Goal: Task Accomplishment & Management: Manage account settings

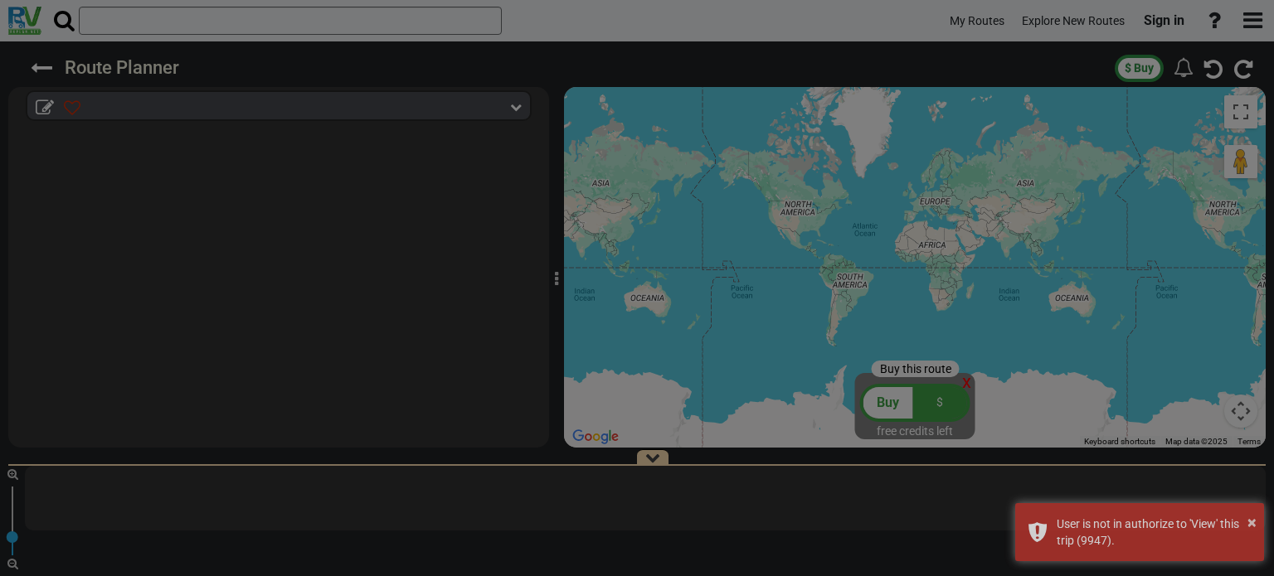
click at [1160, 18] on body "My Routes Explore New Routes Sign in ×" at bounding box center [637, 288] width 1274 height 576
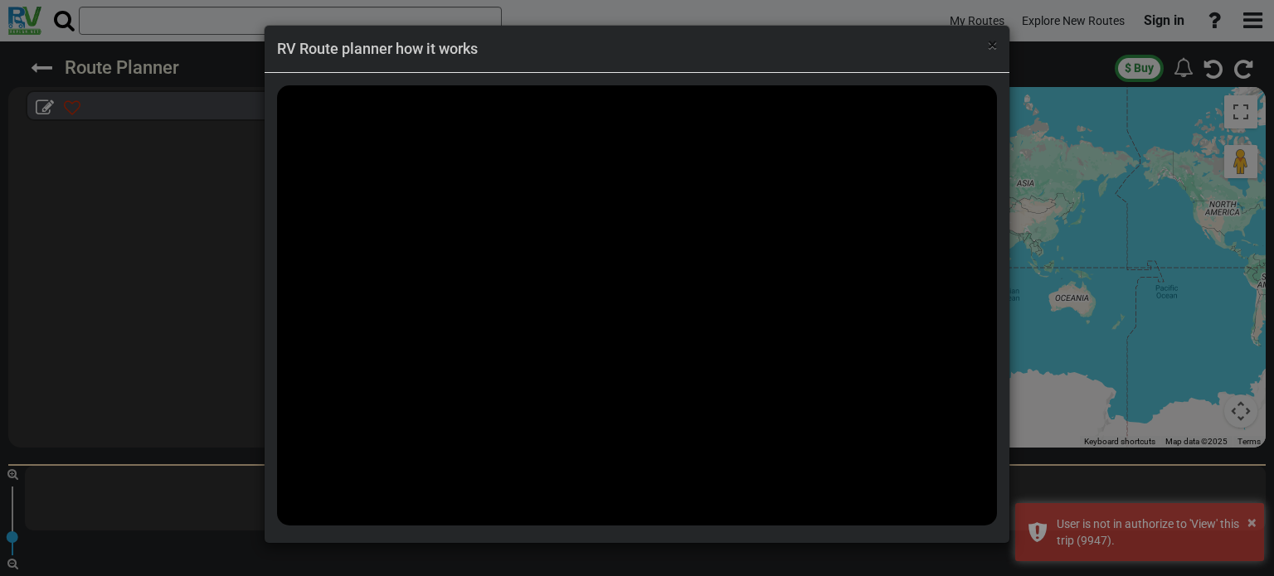
click at [993, 40] on span "×" at bounding box center [992, 45] width 9 height 20
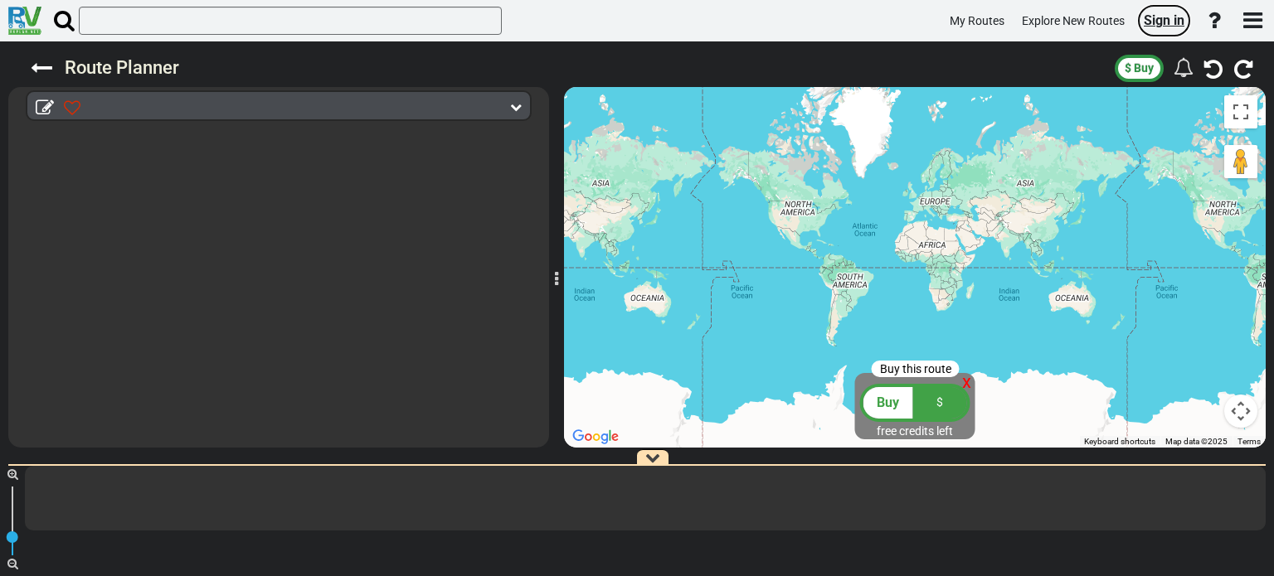
click at [1172, 20] on span "Sign in" at bounding box center [1164, 20] width 41 height 16
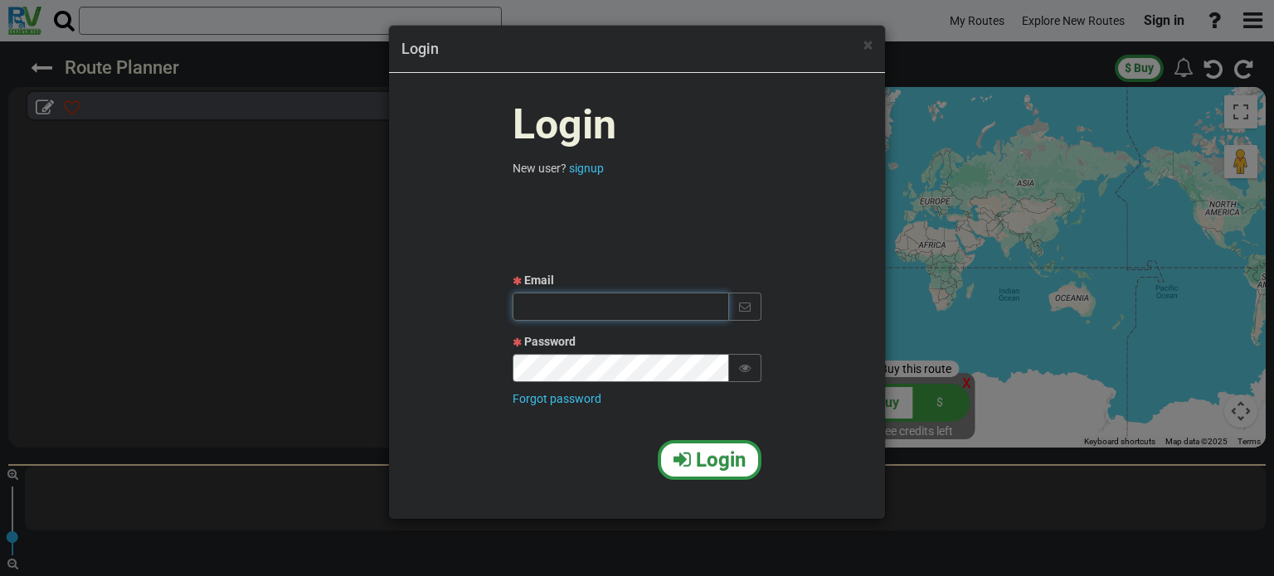
click at [564, 299] on input "text" at bounding box center [621, 307] width 216 height 28
type input "ן"
type input "[EMAIL_ADDRESS][DOMAIN_NAME]"
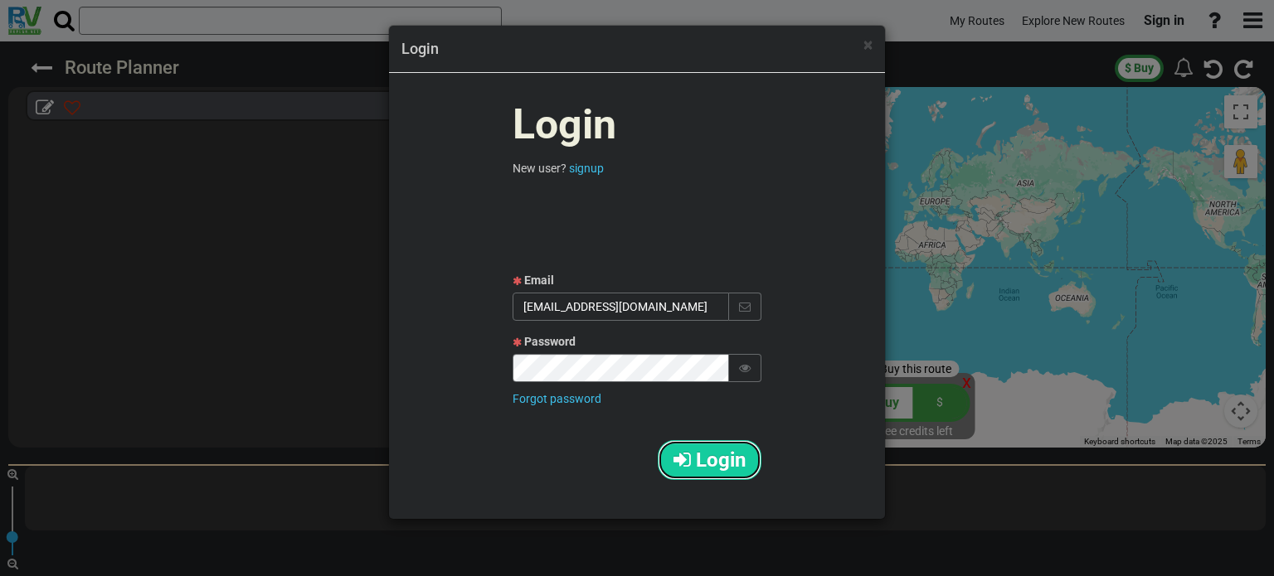
click at [727, 450] on span "Login" at bounding box center [721, 460] width 50 height 23
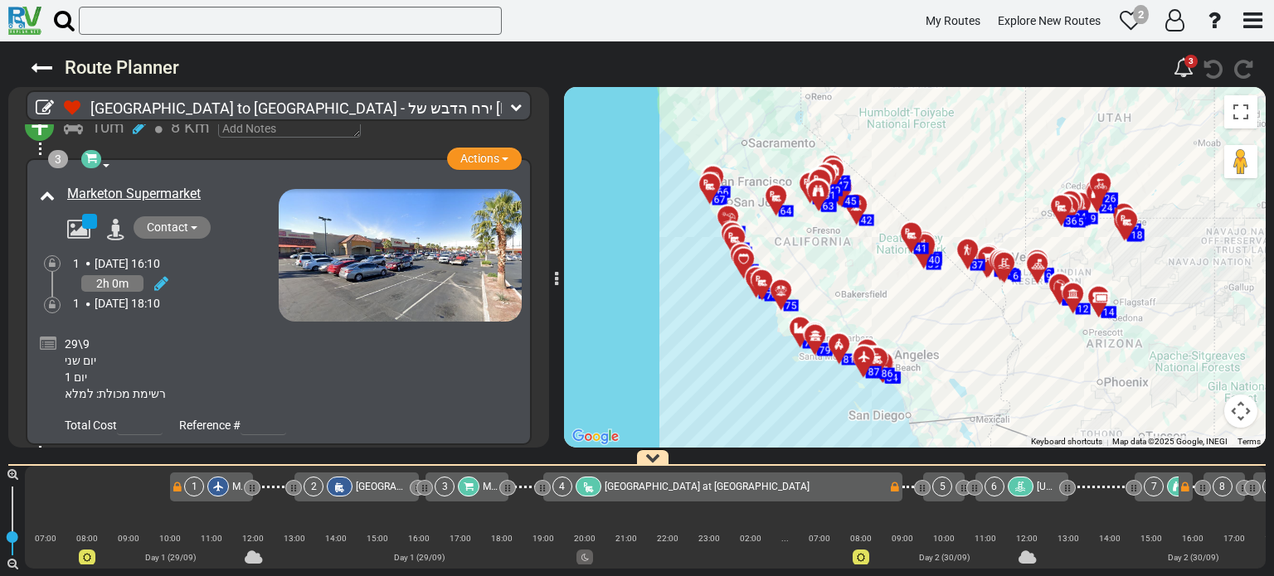
scroll to position [664, 0]
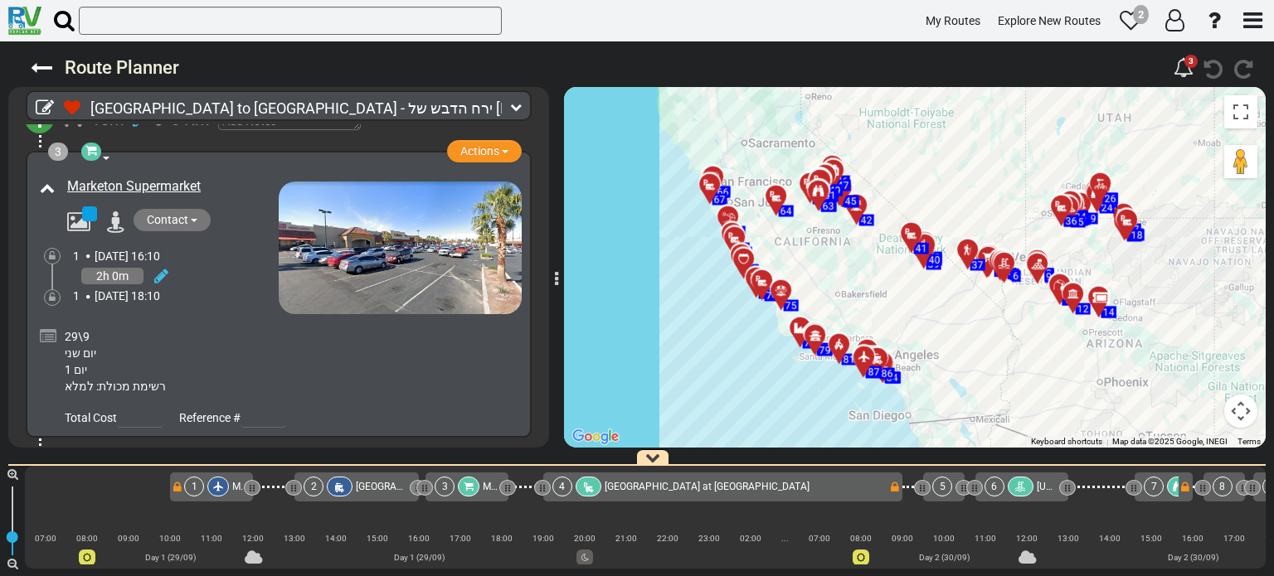
click at [45, 328] on icon at bounding box center [48, 336] width 17 height 17
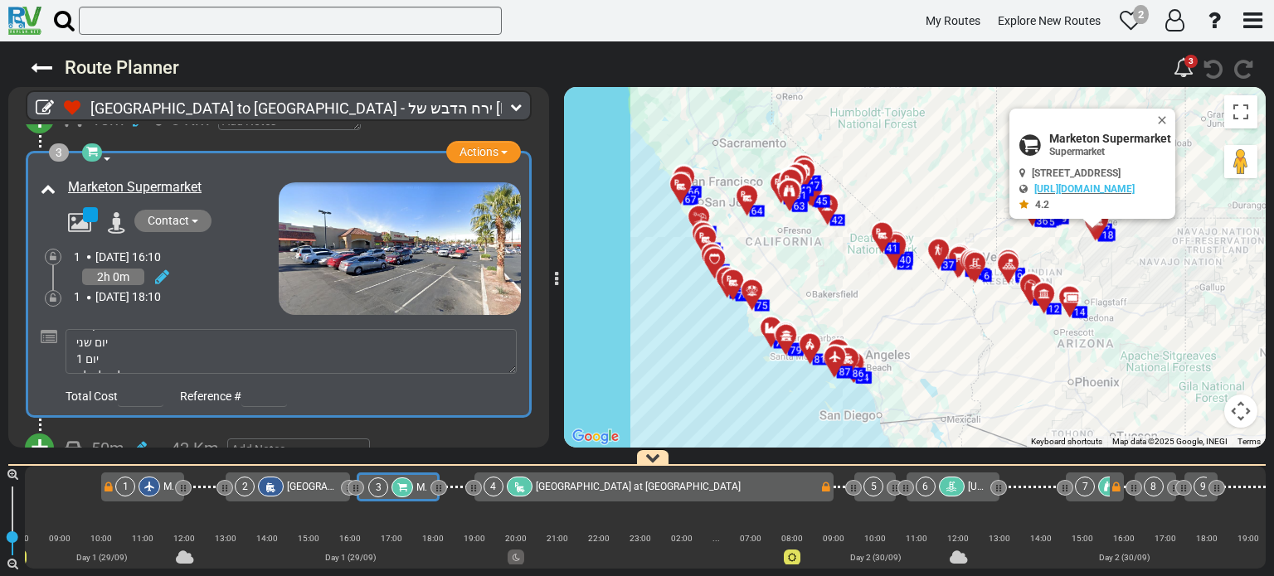
scroll to position [33, 0]
drag, startPoint x: 75, startPoint y: 352, endPoint x: 167, endPoint y: 357, distance: 92.2
click at [167, 357] on textarea "29\9 יום שני יום 1 רשימת מכולת: למלא" at bounding box center [291, 351] width 451 height 45
type textarea "29\9 יום שני יום 1 לקנות: לחם"
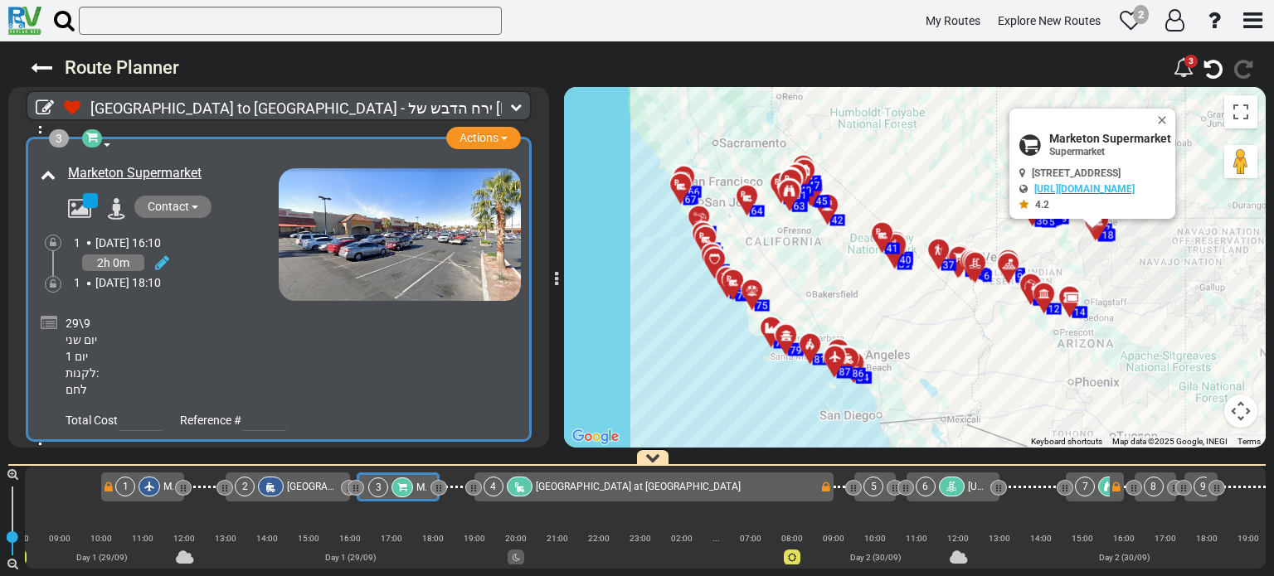
scroll to position [703, 0]
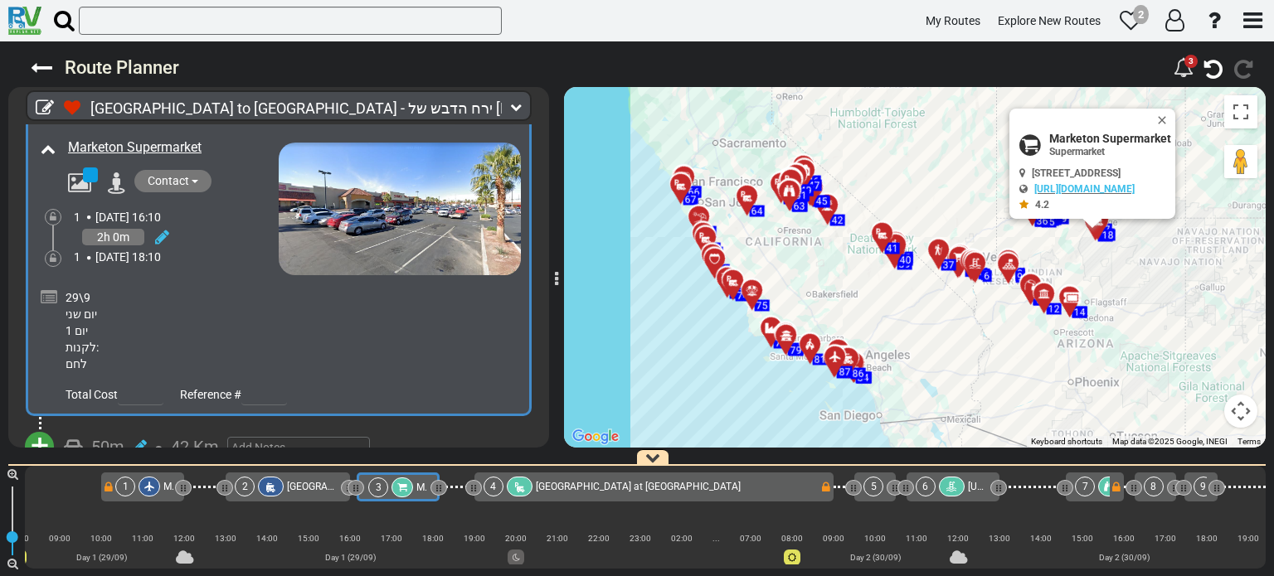
click at [41, 289] on icon at bounding box center [49, 297] width 17 height 17
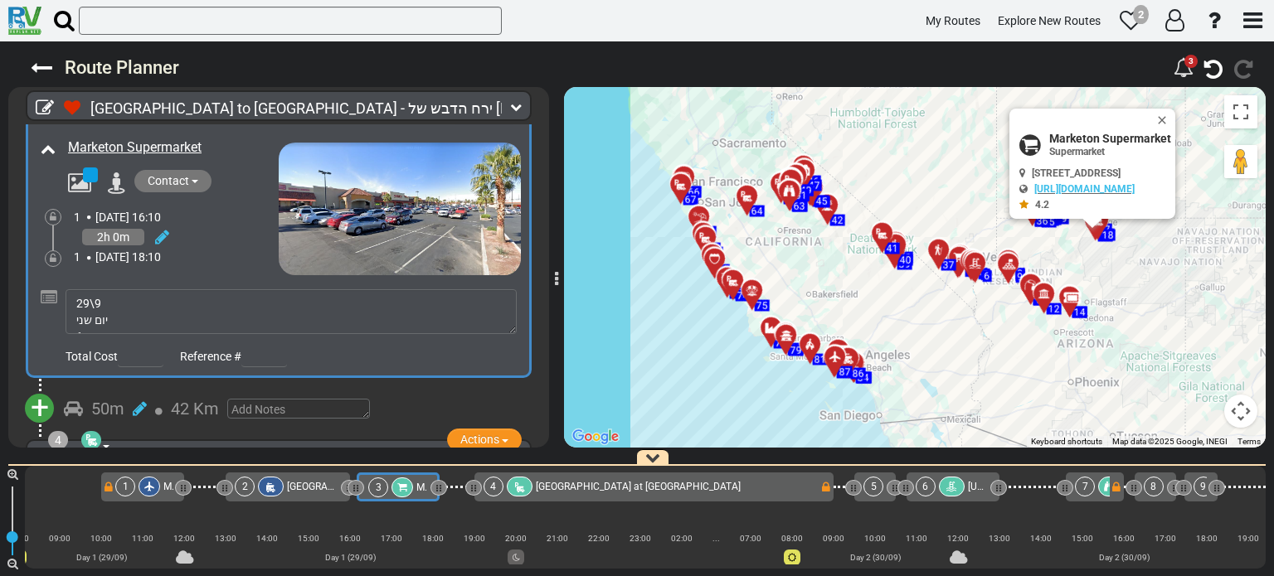
scroll to position [50, 0]
click at [100, 311] on textarea "29\9 יום שני יום 1 לקנות: לחם" at bounding box center [291, 311] width 451 height 45
click at [75, 311] on textarea "29\9 יום שני יום 1 לקנות: לחם" at bounding box center [291, 311] width 451 height 45
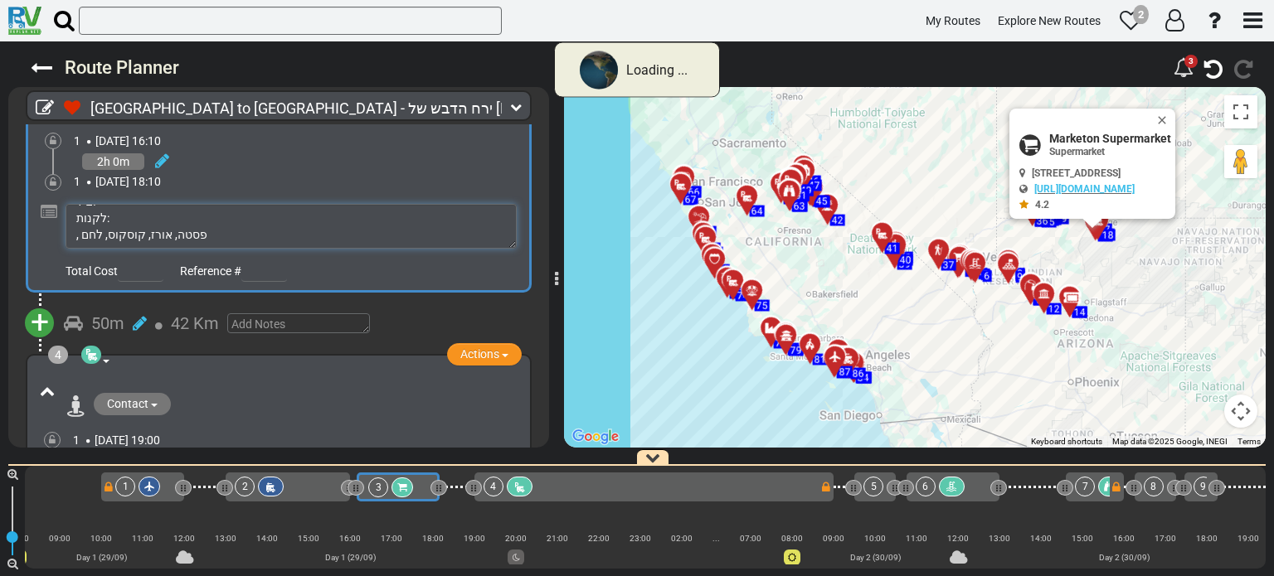
scroll to position [647, 0]
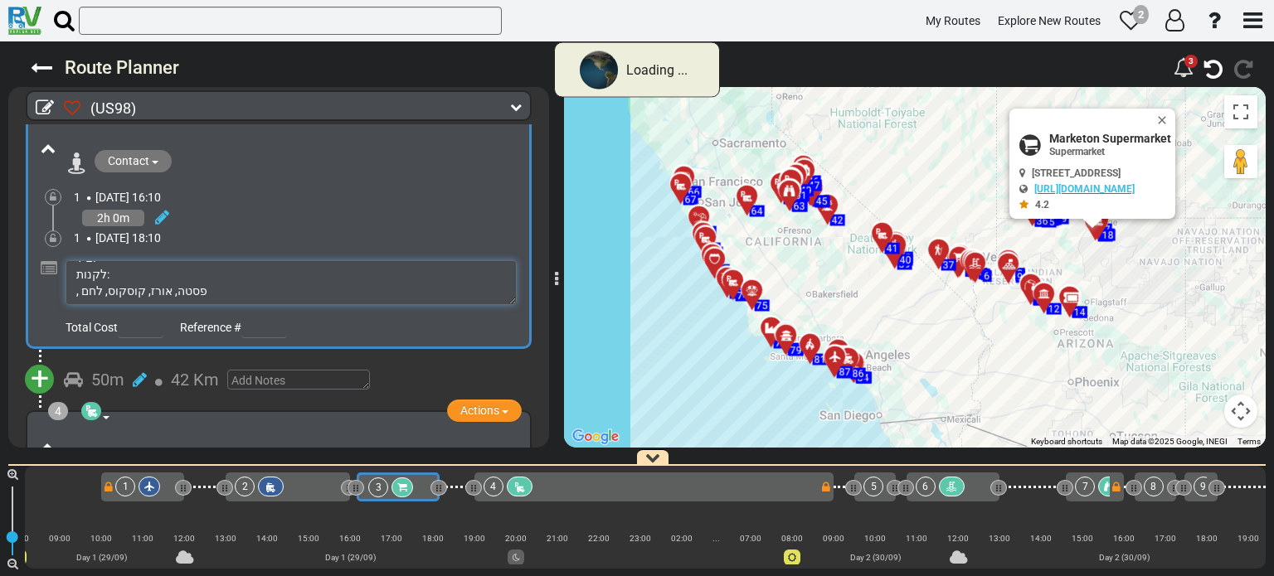
type textarea "29\9 יום שני יום 1 לקנות: , פסטה, אורז, קוסקוס, תלחם"
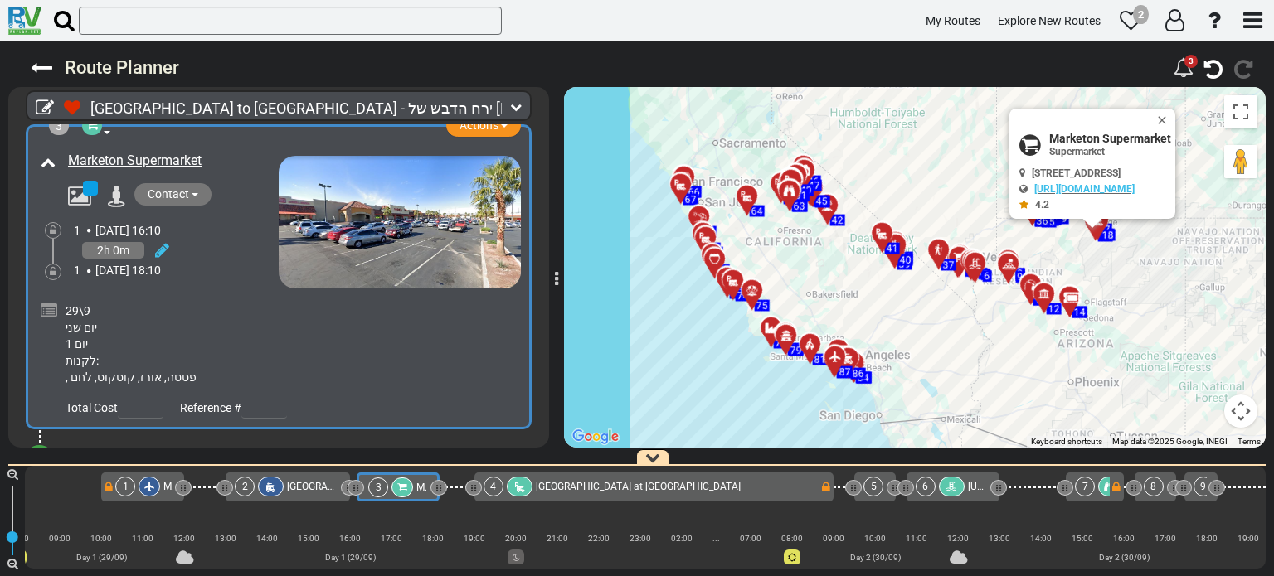
scroll to position [786, 0]
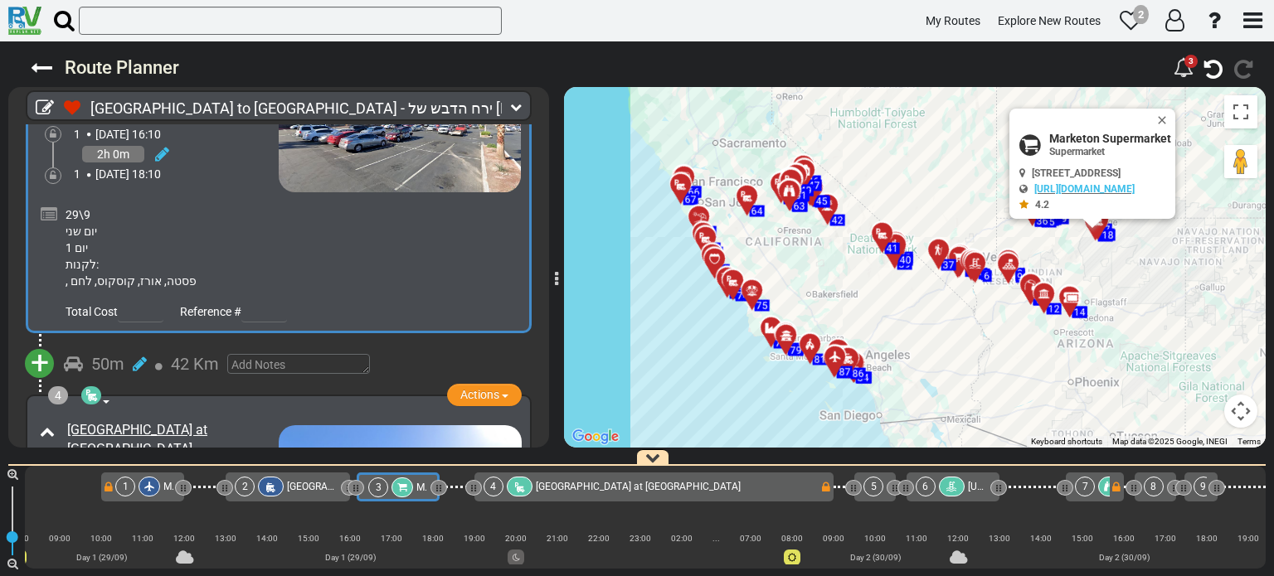
click at [49, 207] on icon at bounding box center [49, 215] width 17 height 17
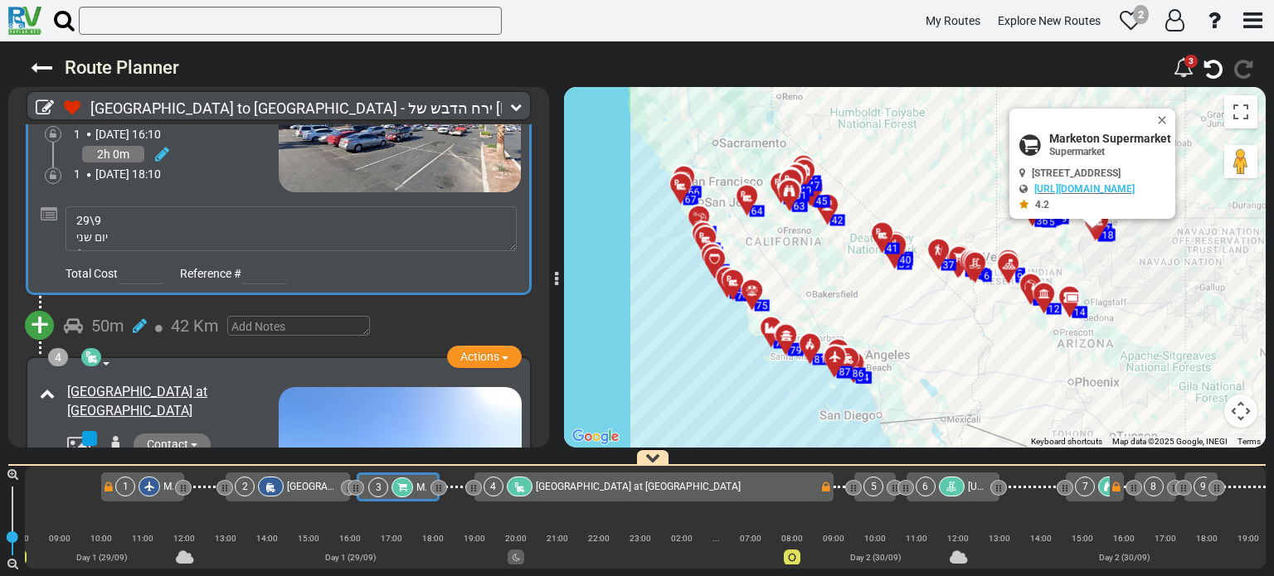
scroll to position [50, 0]
click at [74, 231] on textarea "29\9 יום שני יום 1 לקנות: , פסטה, אורז, קוסקוס, לחם" at bounding box center [291, 229] width 451 height 45
type textarea "29\9 יום שני יום 1 לקנות: תפו"ח , בטטה, פסטה, אורז, קוסקוס, לחם"
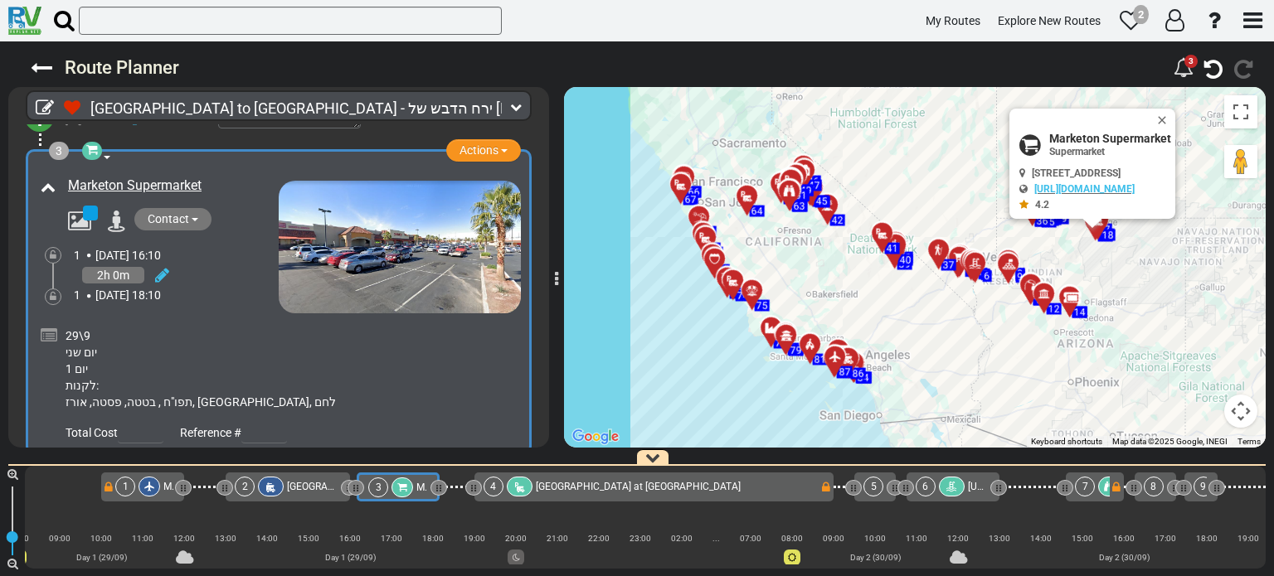
scroll to position [703, 0]
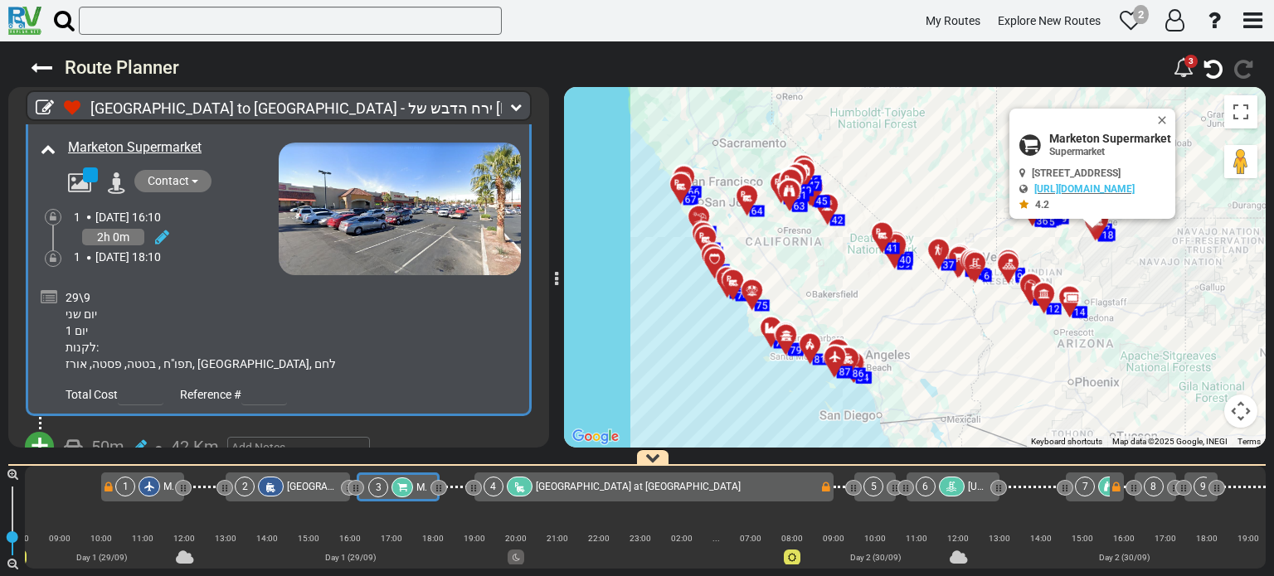
drag, startPoint x: 45, startPoint y: 280, endPoint x: 109, endPoint y: 328, distance: 80.1
click at [46, 286] on div at bounding box center [49, 298] width 17 height 24
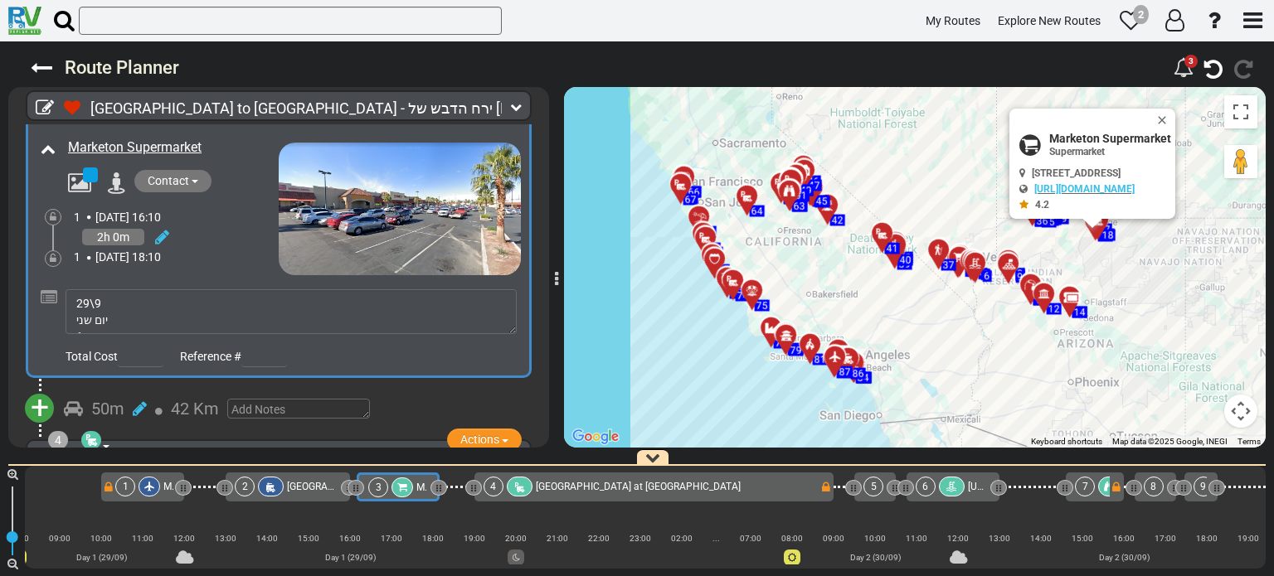
scroll to position [50, 0]
click at [263, 314] on textarea "29\9 יום שני יום 1 לקנות: תפו"ח , בטטה, פסטה, אורז, קוסקוס, לחם" at bounding box center [291, 311] width 451 height 45
type textarea "29\9 יום שני יום 1 לקנות: תפו"ח , בטטה, פסטה, אורז, קוסקוס, לחם,ביצים, גבינו, ט…"
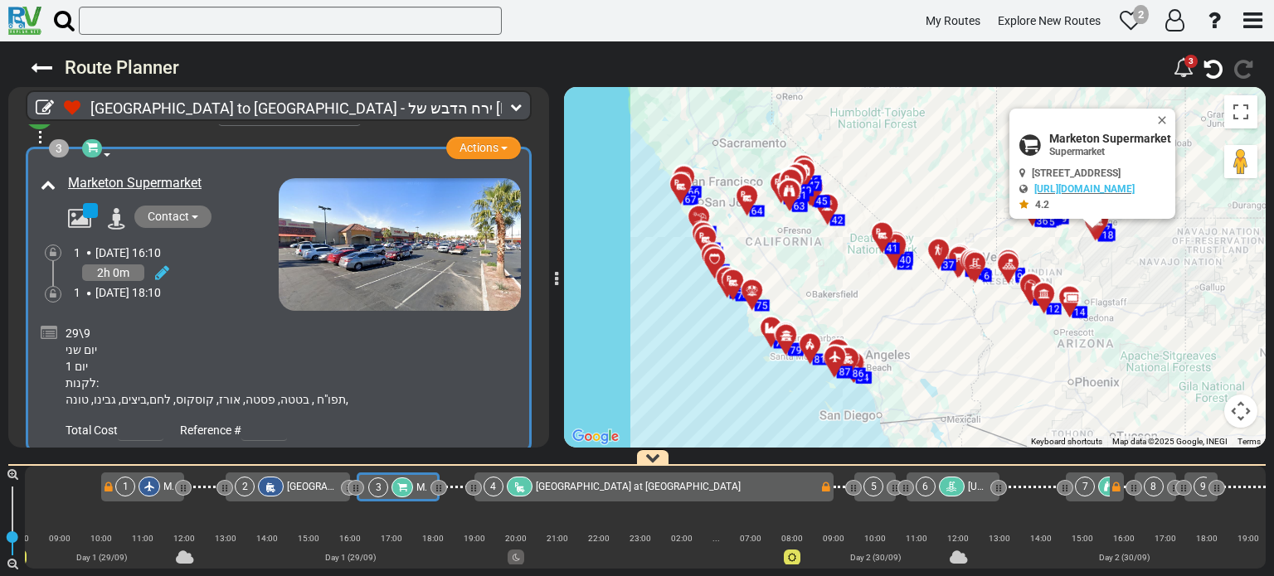
scroll to position [703, 0]
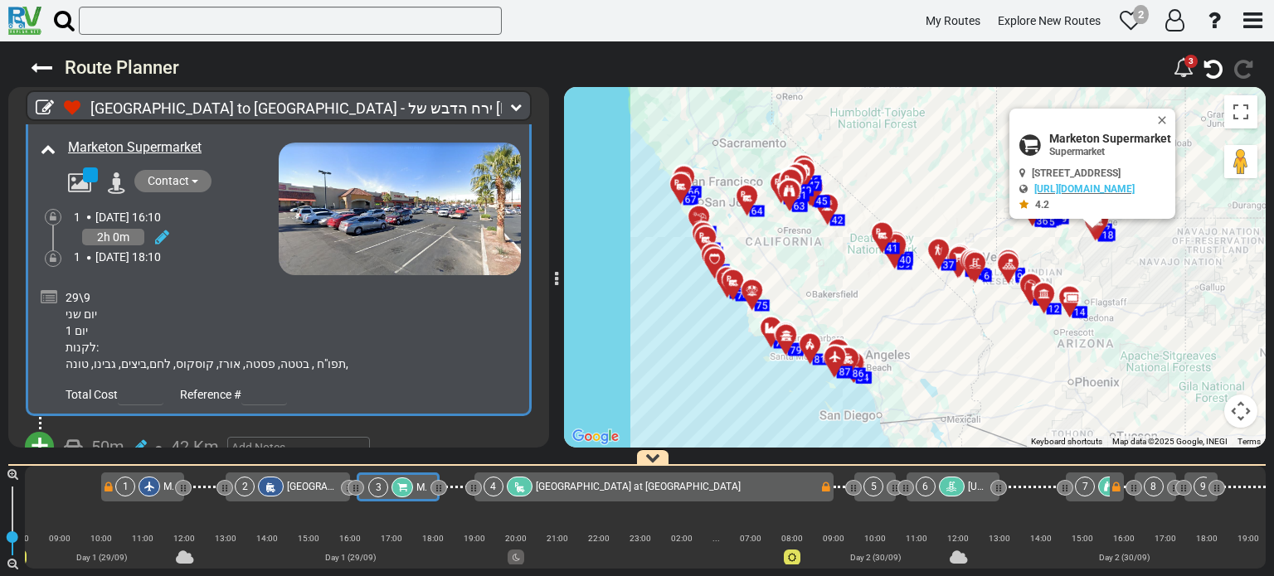
click at [41, 289] on icon at bounding box center [49, 297] width 17 height 17
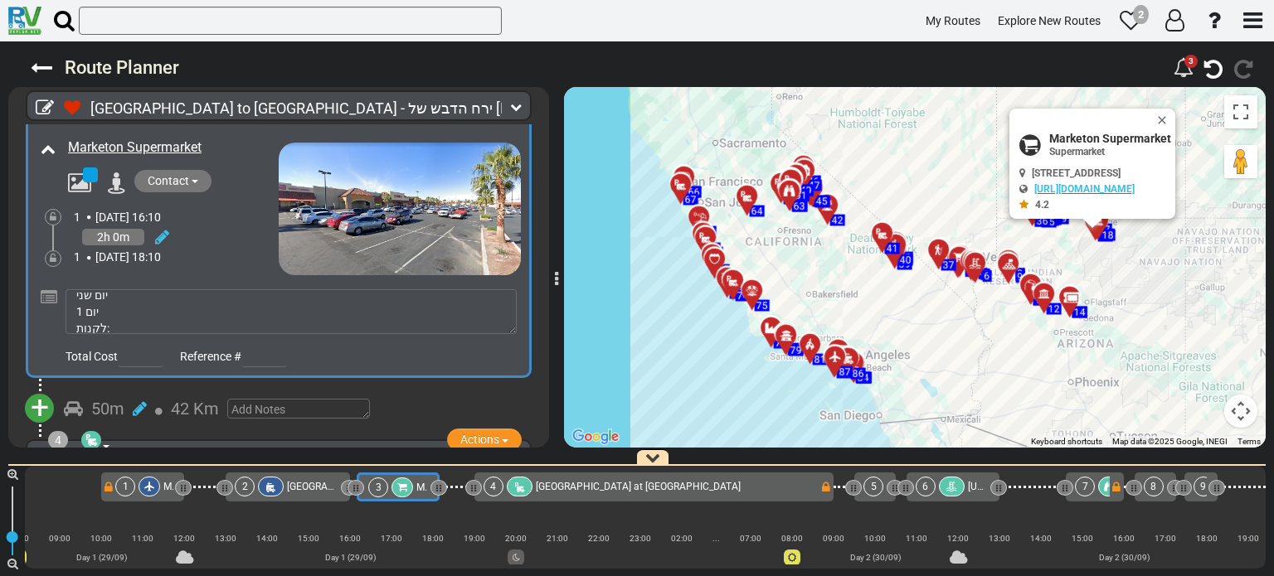
scroll to position [50, 0]
click at [105, 311] on textarea "29\9 יום שני יום 1 לקנות: תפו"ח , בטטה, פסטה, אורז, קוסקוס, לחם,ביצים, גבינו, ט…" at bounding box center [291, 311] width 451 height 45
click at [354, 314] on textarea "29\9 יום שני יום 1 לקנות: תפו"ח , בטטה, פסטה, אורז, קוסקוס, לחם,ביצים, גבינות, …" at bounding box center [291, 311] width 451 height 45
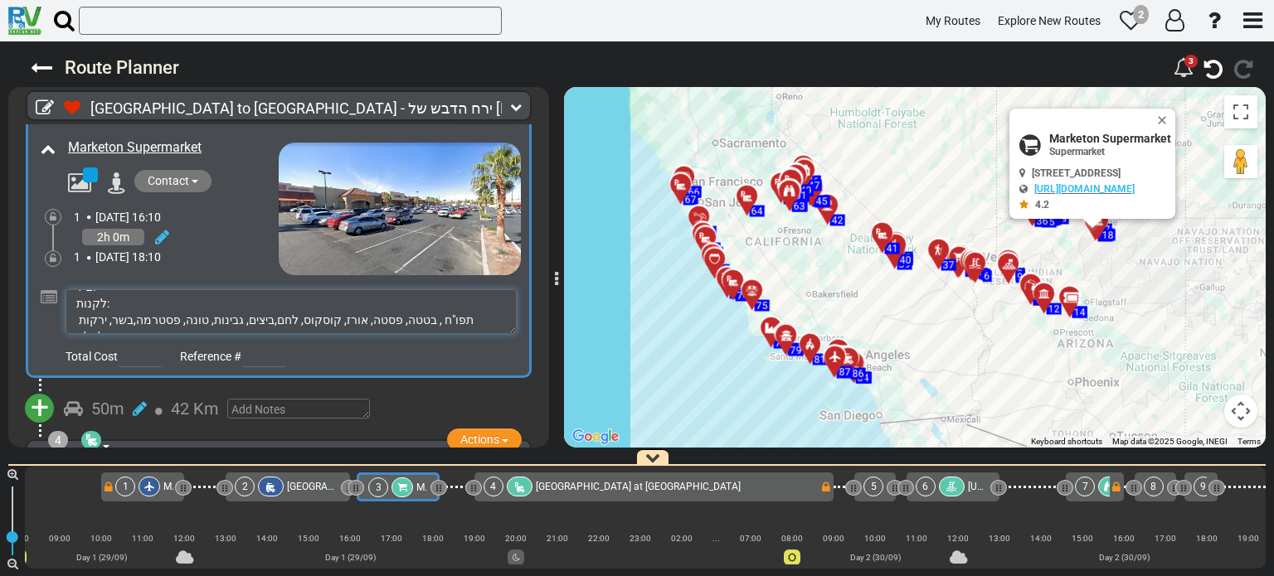
type textarea "29\9 יום שני יום 1 לקנות: תפו"ח , בטטה, פסטה, אורז, קוסקוס, לחם,ביצים, גבינות, …"
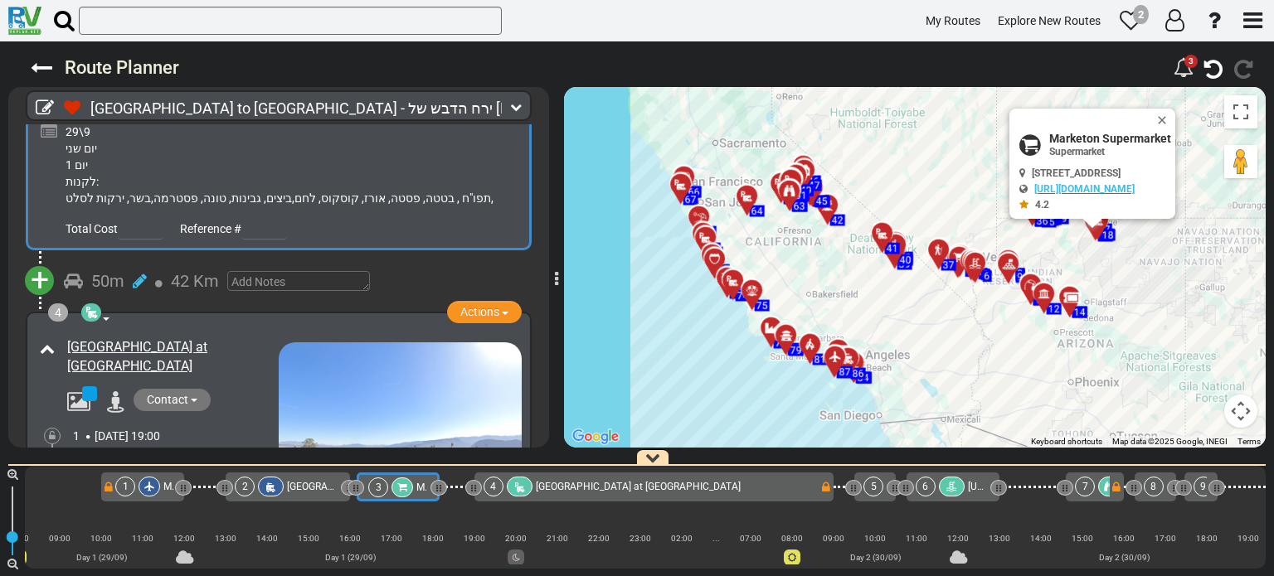
scroll to position [786, 0]
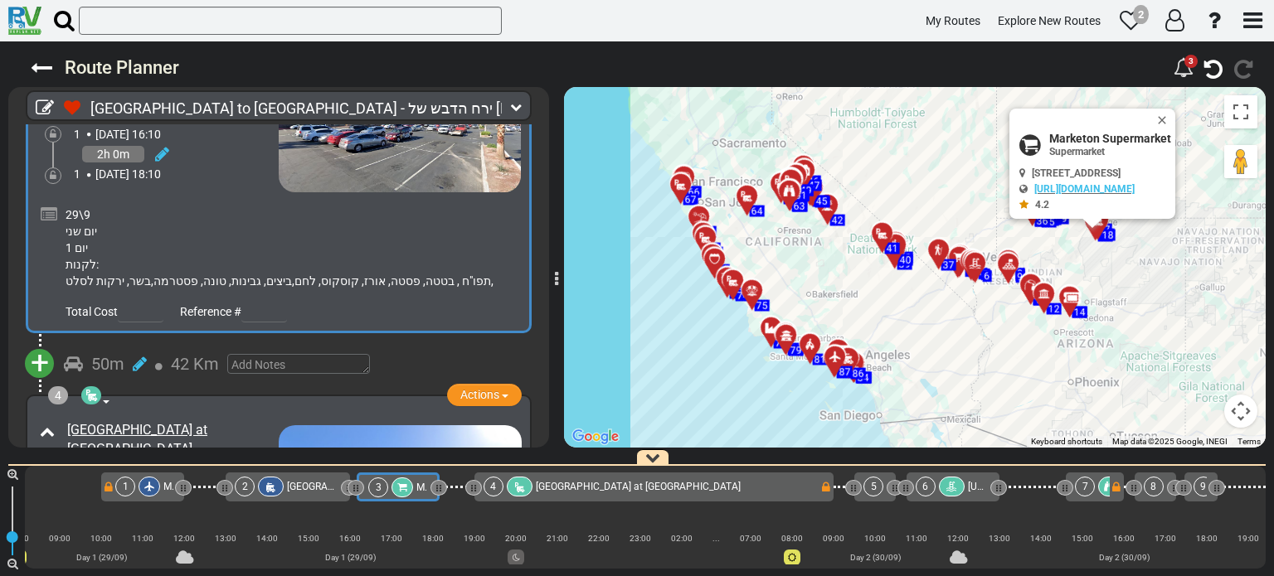
click at [54, 211] on icon at bounding box center [49, 215] width 17 height 17
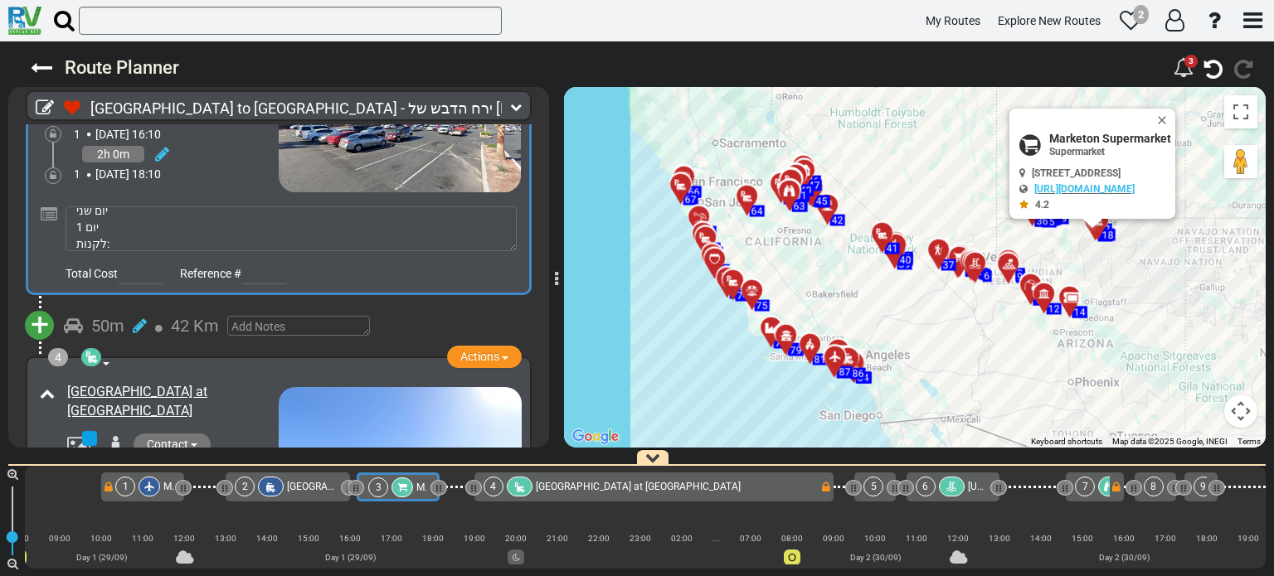
scroll to position [50, 0]
click at [474, 226] on textarea "29\9 יום שני יום 1 לקנות: תפו"ח , בטטה, פסטה, אורז, קוסקוס, לחם,ביצים, גבינות, …" at bounding box center [291, 229] width 451 height 45
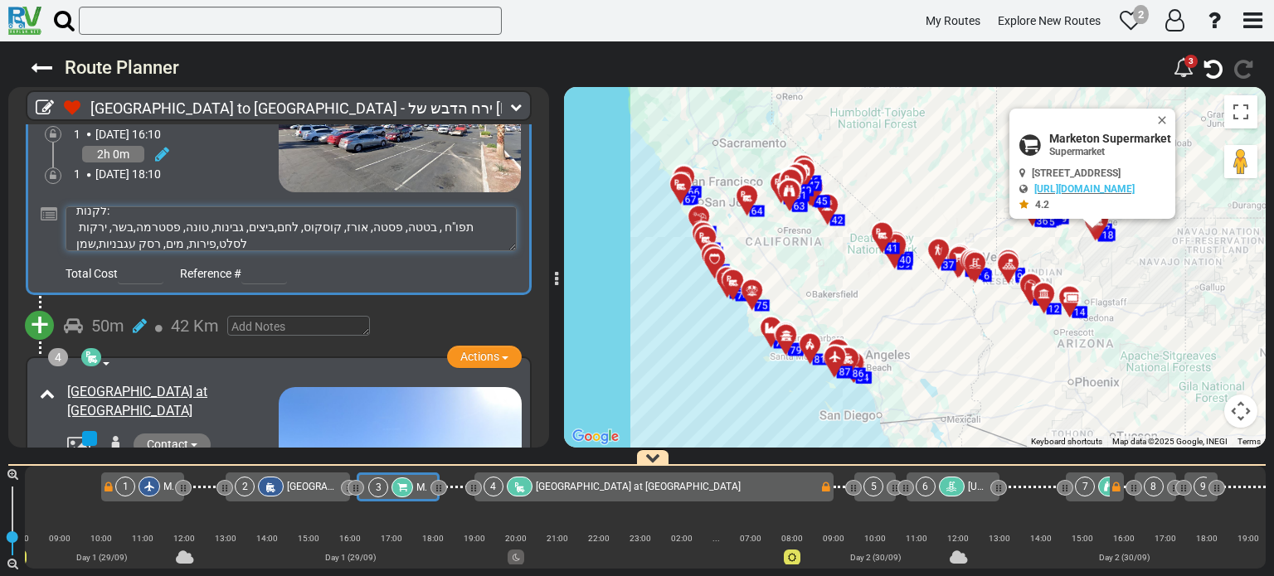
type textarea "29\9 יום שני יום 1 לקנות: תפו"ח , בטטה, פסטה, אורז, קוסקוס, לחם,ביצים, גבינות, …"
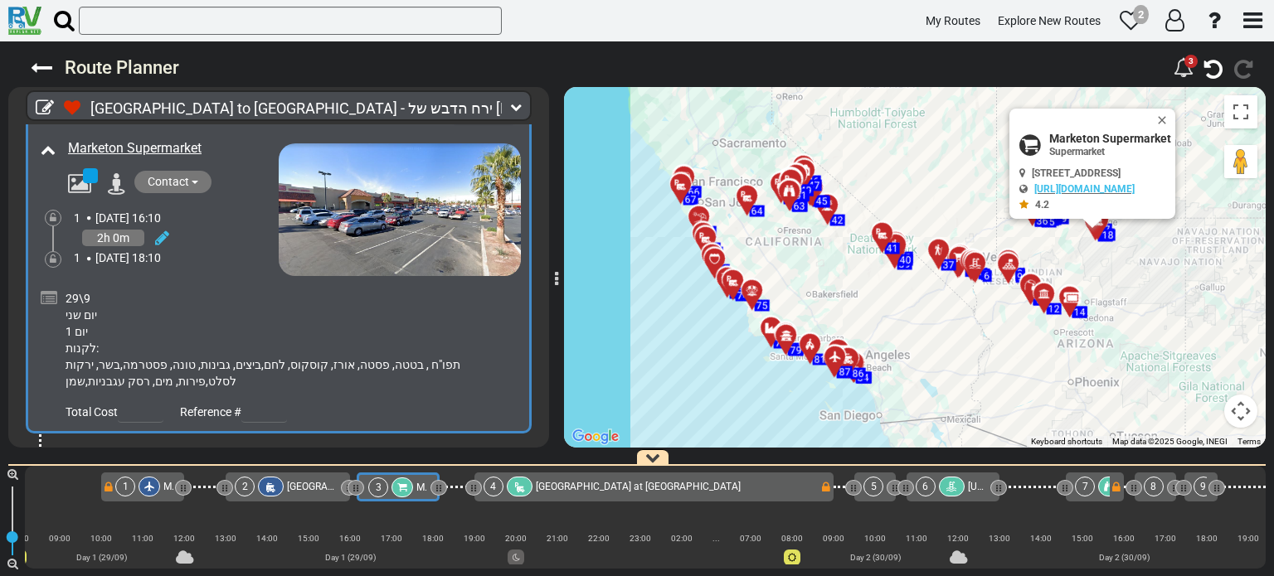
scroll to position [786, 0]
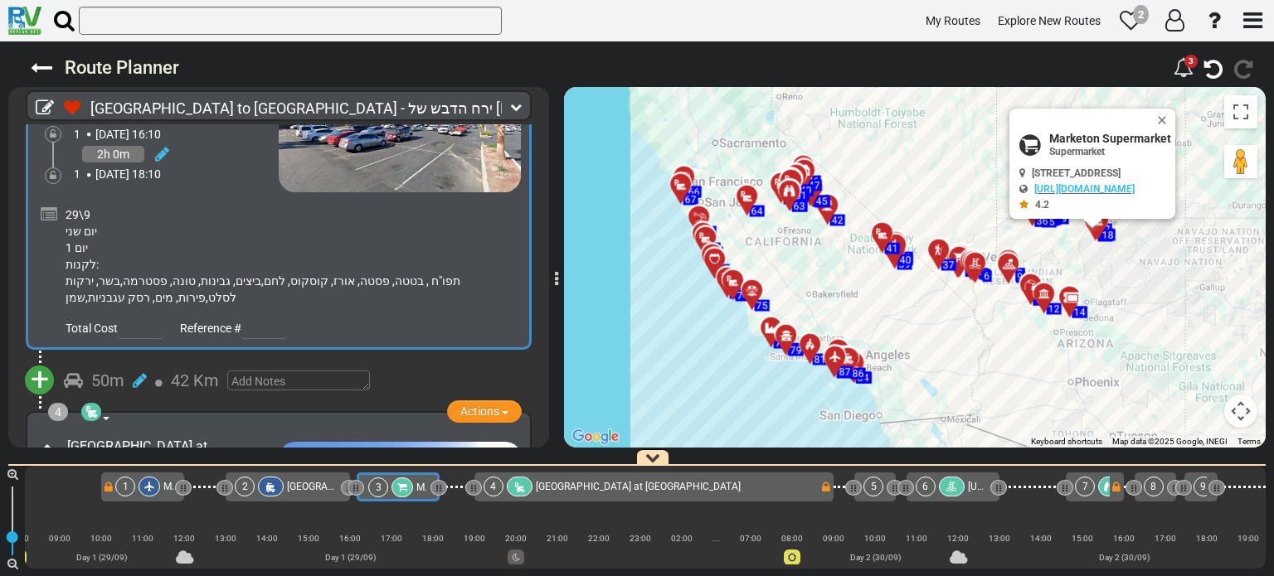
click at [46, 212] on icon at bounding box center [49, 215] width 17 height 17
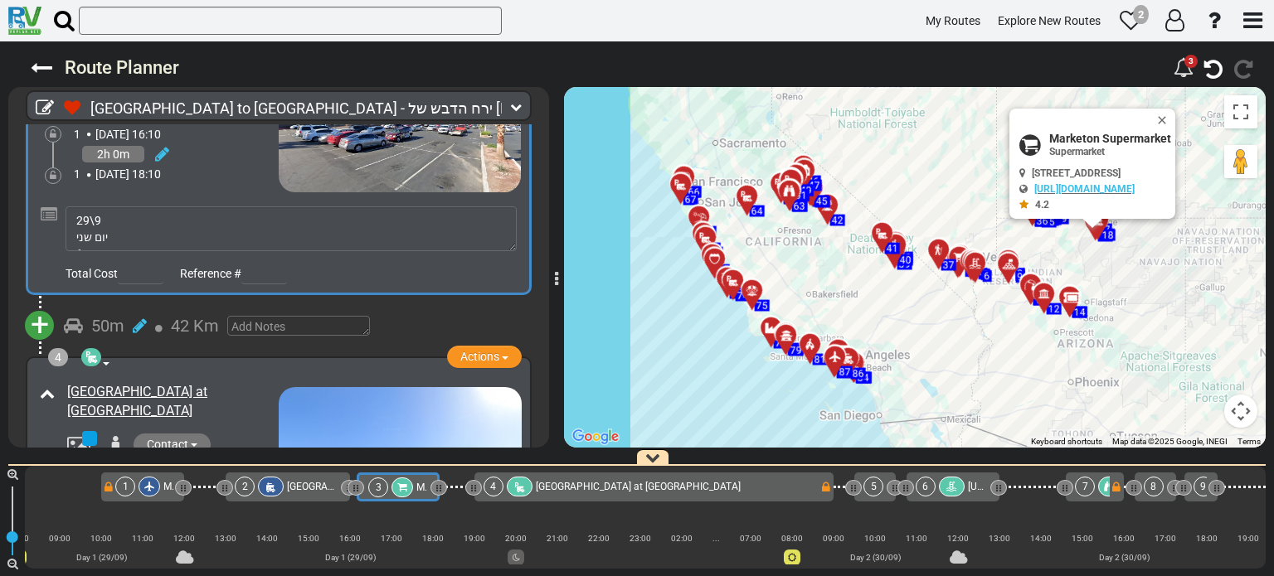
scroll to position [66, 0]
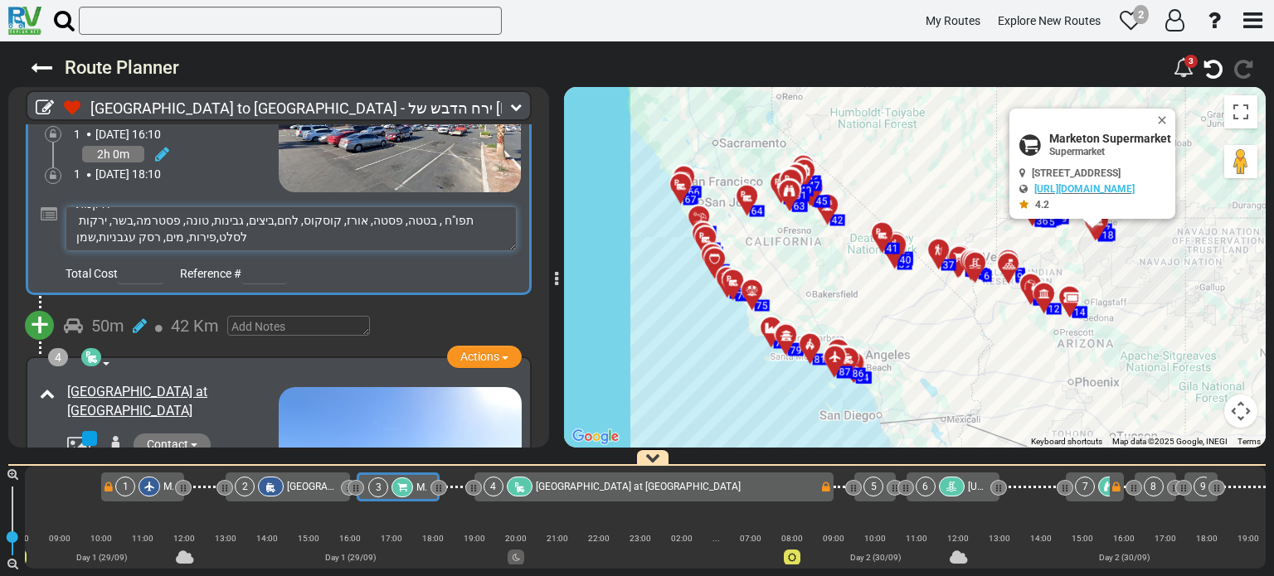
click at [73, 232] on textarea "29\9 יום שני יום 1 לקנות: תפו"ח , בטטה, פסטה, אורז, קוסקוס, לחם,ביצים, גבינות, …" at bounding box center [291, 229] width 451 height 45
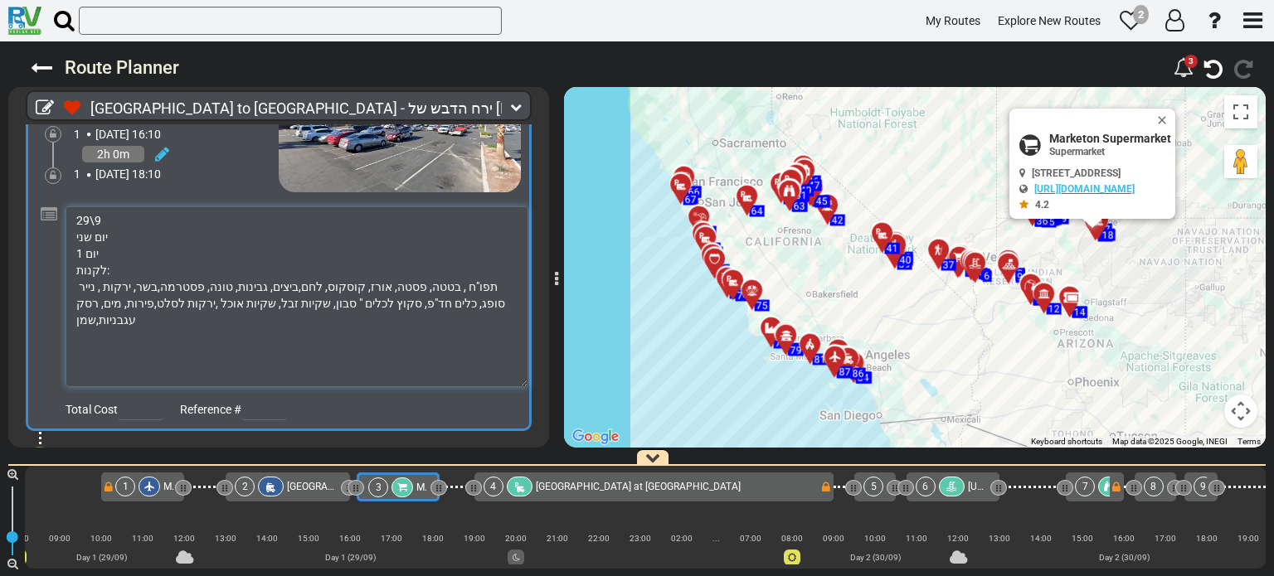
drag, startPoint x: 509, startPoint y: 240, endPoint x: 527, endPoint y: 377, distance: 138.0
click at [527, 377] on textarea "29\9 יום שני יום 1 לקנות: תפו"ח , בטטה, פסטה, אורז, קוסקוס, לחם,ביצים, גבינות, …" at bounding box center [297, 297] width 463 height 181
drag, startPoint x: 150, startPoint y: 280, endPoint x: 177, endPoint y: 281, distance: 26.6
click at [177, 281] on textarea "29\9 יום שני יום 1 לקנות: תפו"ח , בטטה, פסטה, אורז, קוסקוס, לחם,ביצים, גבינות, …" at bounding box center [297, 297] width 463 height 181
click at [397, 293] on textarea "29\9 יום שני יום 1 לקנות: תפו"ח , בטטה, פסטה, אורז, קוסקוס, לחם,ביצים, גבינות, …" at bounding box center [297, 297] width 463 height 181
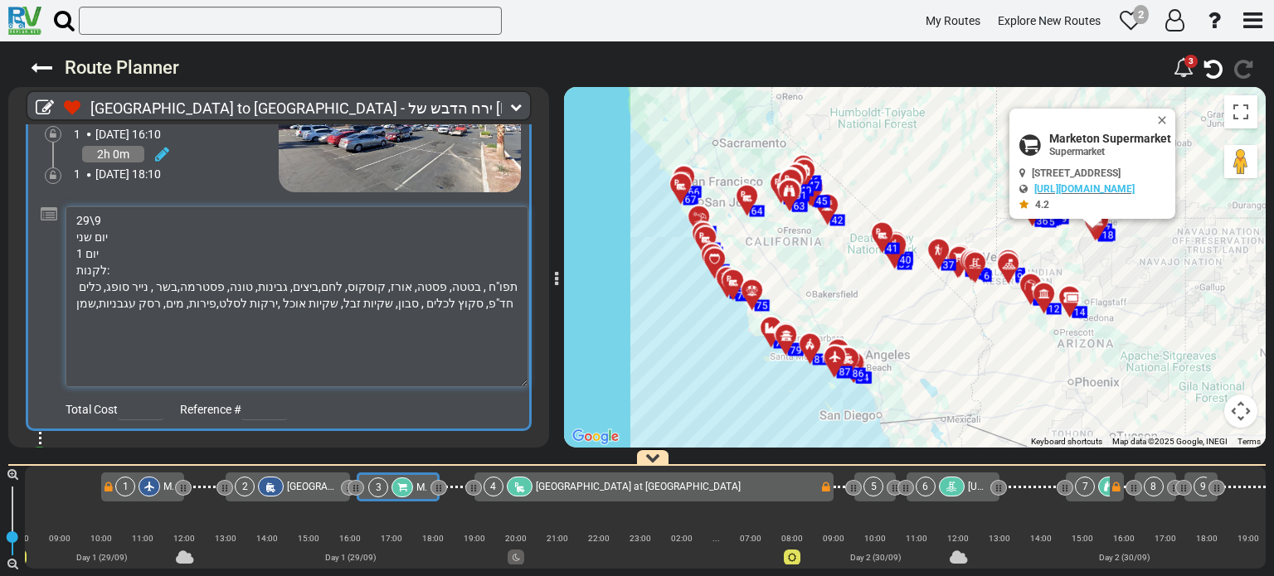
click at [203, 298] on textarea "29\9 יום שני יום 1 לקנות: תפו"ח , בטטה, פסטה, אורז, קוסקוס, לחם,ביצים, גבינות, …" at bounding box center [297, 297] width 463 height 181
click at [93, 295] on textarea "29\9 יום שני יום 1 לקנות: תפו"ח , בטטה, פסטה, אורז, קוסקוס, לחם,ביצים, גבינות, …" at bounding box center [297, 297] width 463 height 181
click at [104, 281] on textarea "29\9 יום שני יום 1 לקנות: תפו"ח , בטטה, פסטה, אורז, קוסקוס, לחם,ביצים, גבינות, …" at bounding box center [297, 297] width 463 height 181
drag, startPoint x: 71, startPoint y: 294, endPoint x: 501, endPoint y: 295, distance: 430.5
click at [501, 295] on textarea "29\9 יום שני יום 1 לקנות: תפו"ח , בטטה, פסטה, אורז, קוסקוס, לחם,ביצים, גבינות, …" at bounding box center [297, 297] width 463 height 181
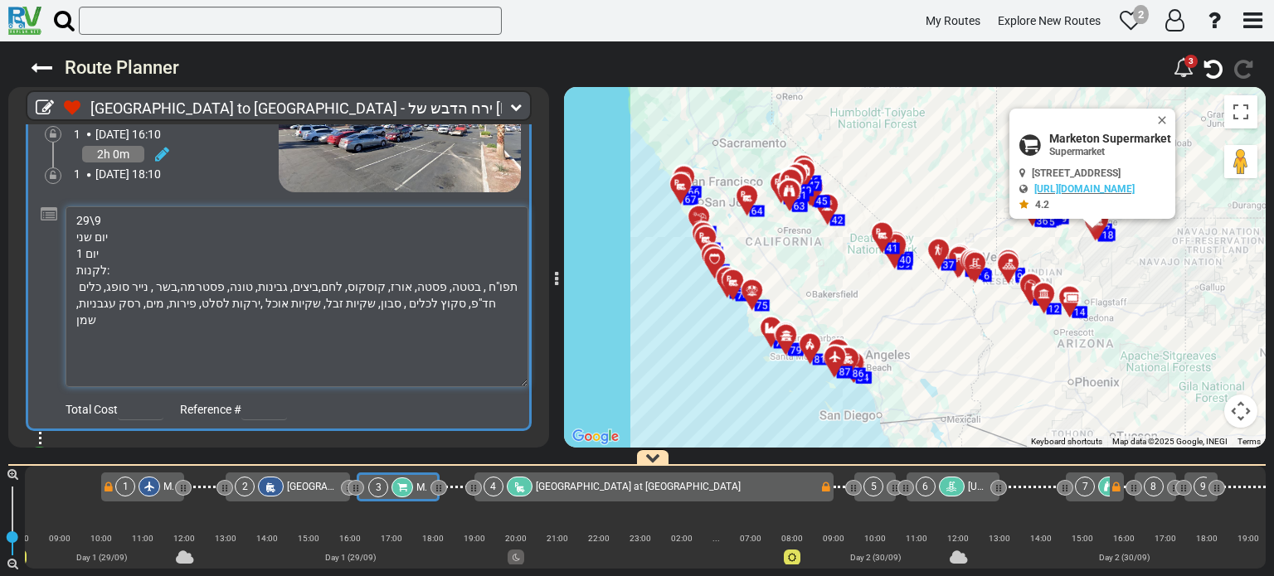
click at [453, 298] on textarea "29\9 יום שני יום 1 לקנות: תפו"ח , בטטה, פסטה, אורז, קוסקוס, לחם,ביצים, גבינות, …" at bounding box center [297, 297] width 463 height 181
drag, startPoint x: 455, startPoint y: 298, endPoint x: 552, endPoint y: 257, distance: 106.0
click at [552, 257] on div "Las Vegas to Los Angeles - ירח הדבש של איתמר ואילה (US98) 23 Days -" at bounding box center [637, 308] width 1274 height 535
type textarea "29\9 יום שני יום 1 לקנות: תפו"ח , בטטה, פסטה, אורז, קוסקוס, לחם,ביצים, גבינות, …"
drag, startPoint x: 534, startPoint y: 408, endPoint x: 551, endPoint y: 570, distance: 162.6
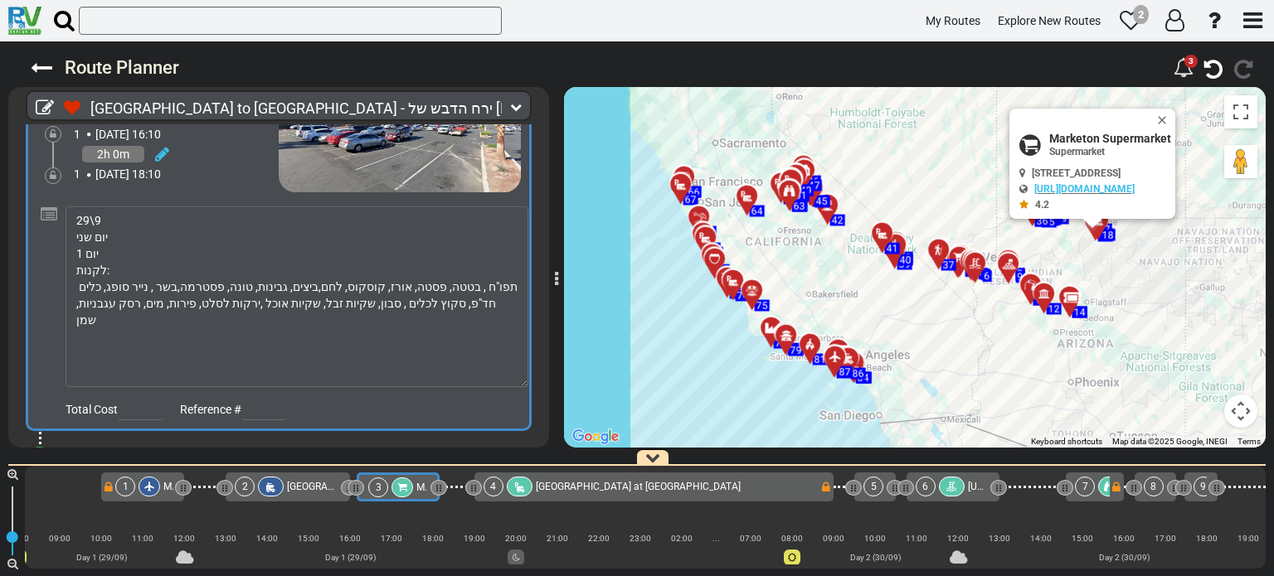
click at [535, 408] on div "3 Supermarket Actions Add Activity Replace Set as Booked" at bounding box center [278, 229] width 541 height 405
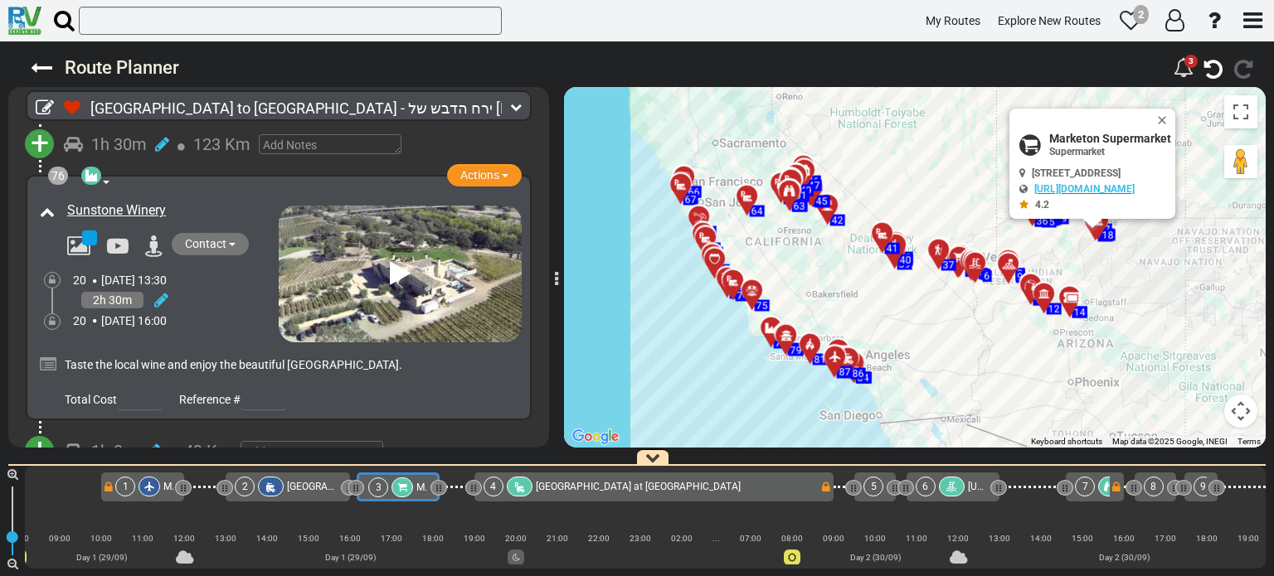
scroll to position [26499, 0]
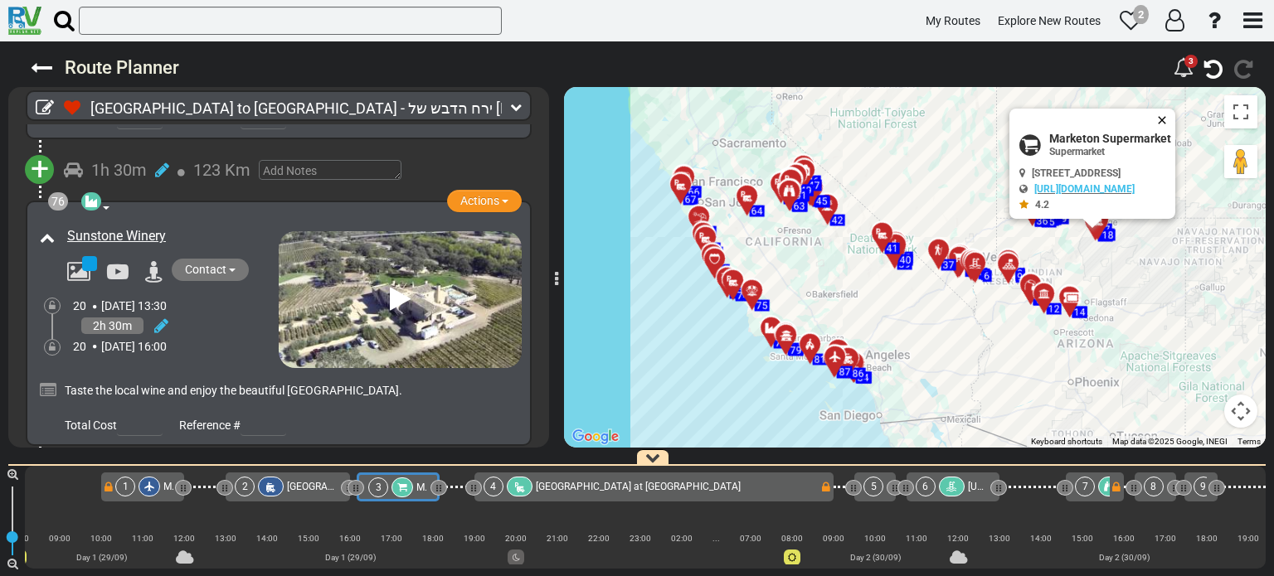
click at [1175, 119] on button "Close" at bounding box center [1165, 120] width 20 height 23
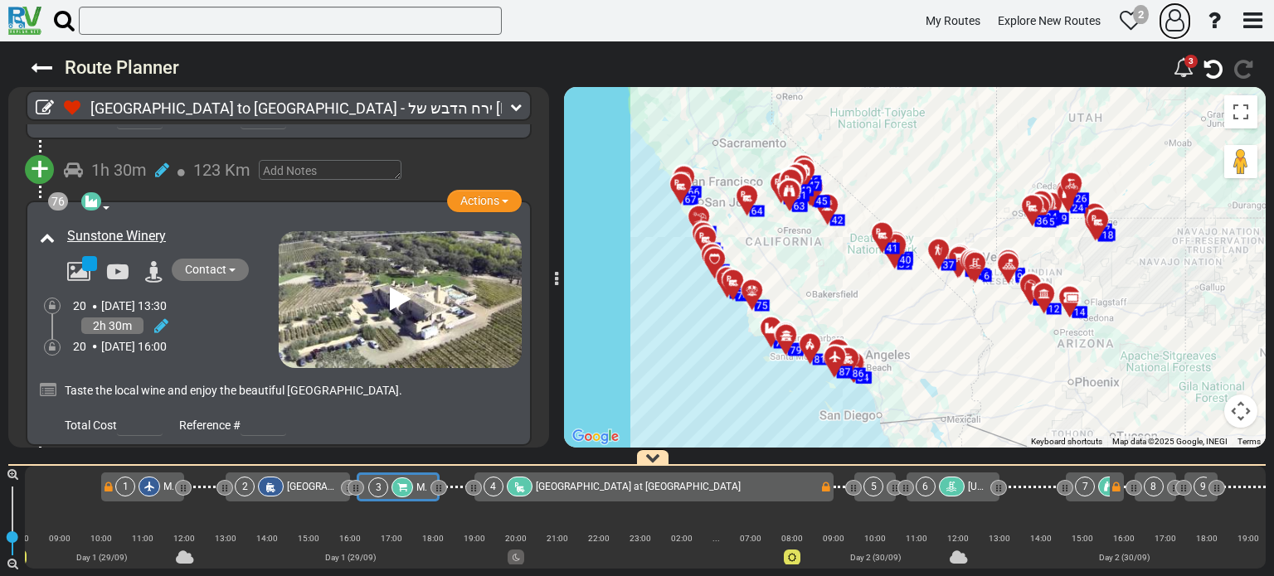
click at [1174, 16] on icon "button" at bounding box center [1174, 20] width 19 height 22
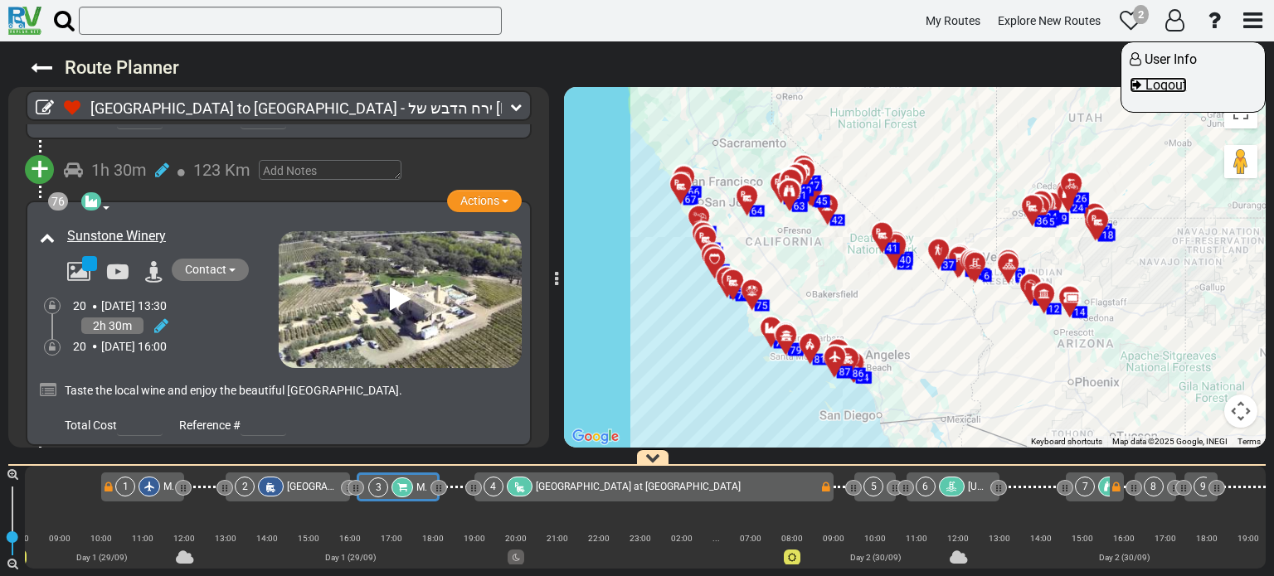
click at [1153, 82] on span "Logout" at bounding box center [1165, 85] width 41 height 16
